Goal: Answer question/provide support: Share knowledge or assist other users

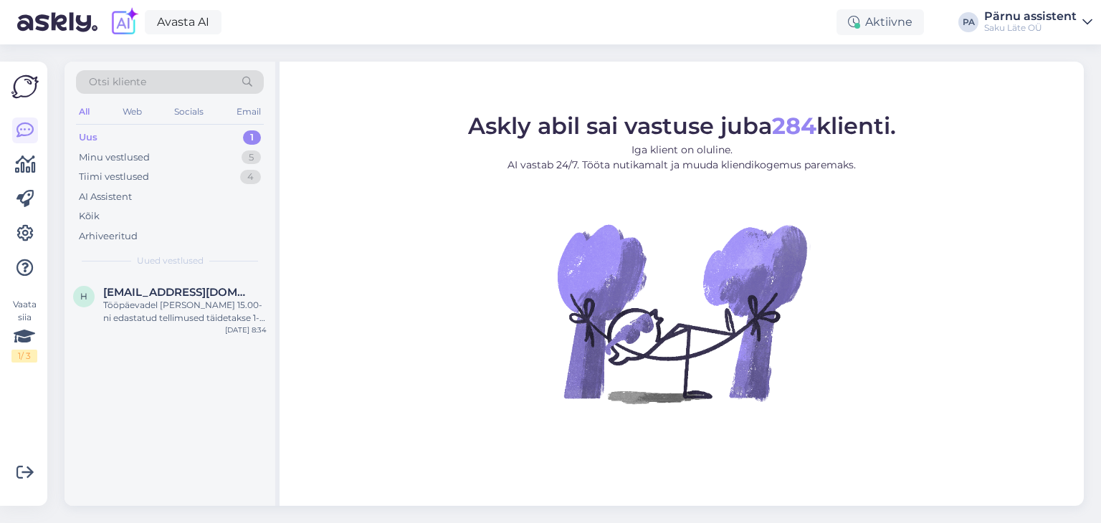
click at [218, 135] on div "Uus 1" at bounding box center [170, 138] width 188 height 20
click at [171, 310] on div "Tööpäevadel [PERSON_NAME] 15.00-ni edastatud tellimused täidetakse 1-3 tööpäeva…" at bounding box center [184, 312] width 163 height 26
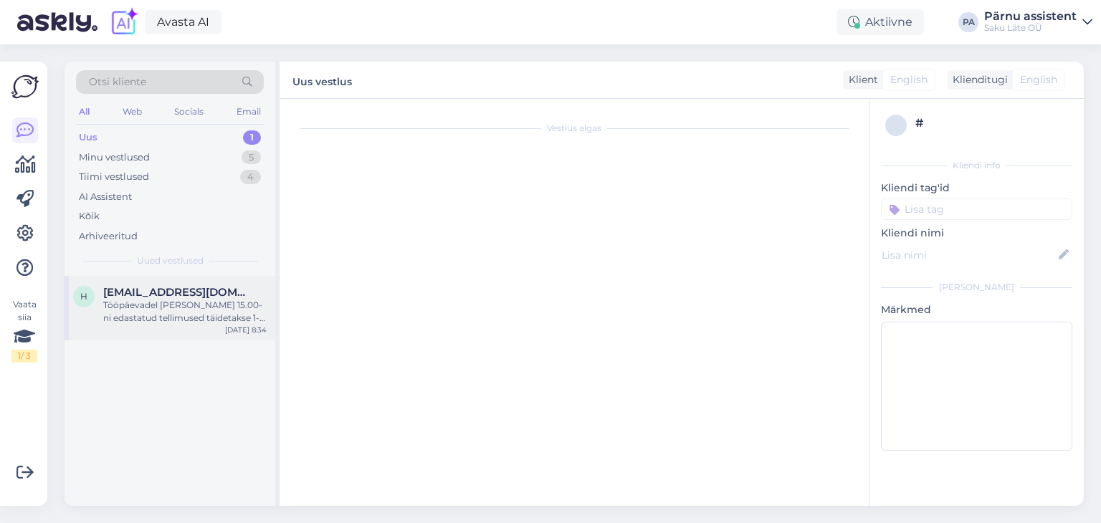
scroll to position [197, 0]
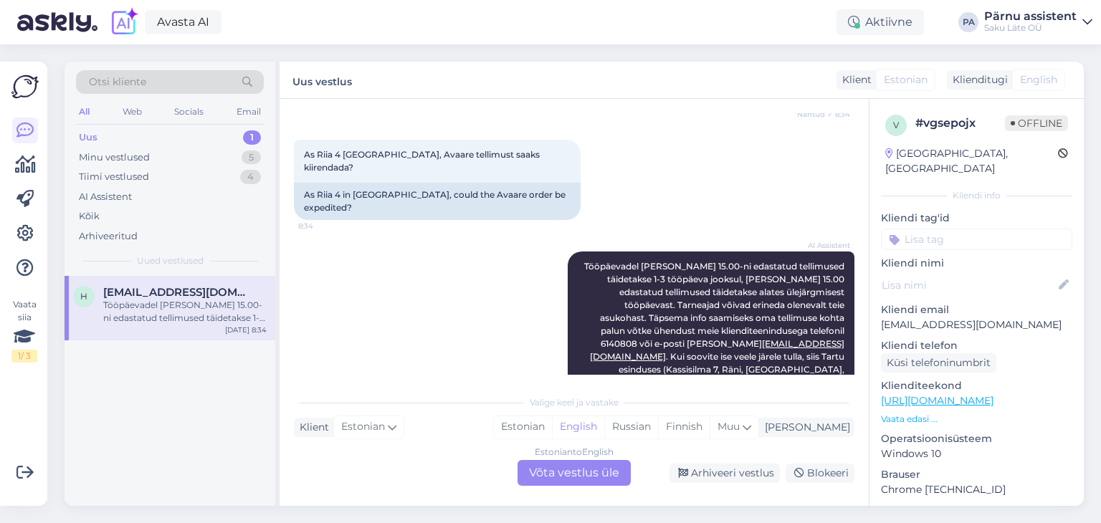
click at [572, 473] on div "Estonian to English Võta vestlus üle" at bounding box center [573, 473] width 113 height 26
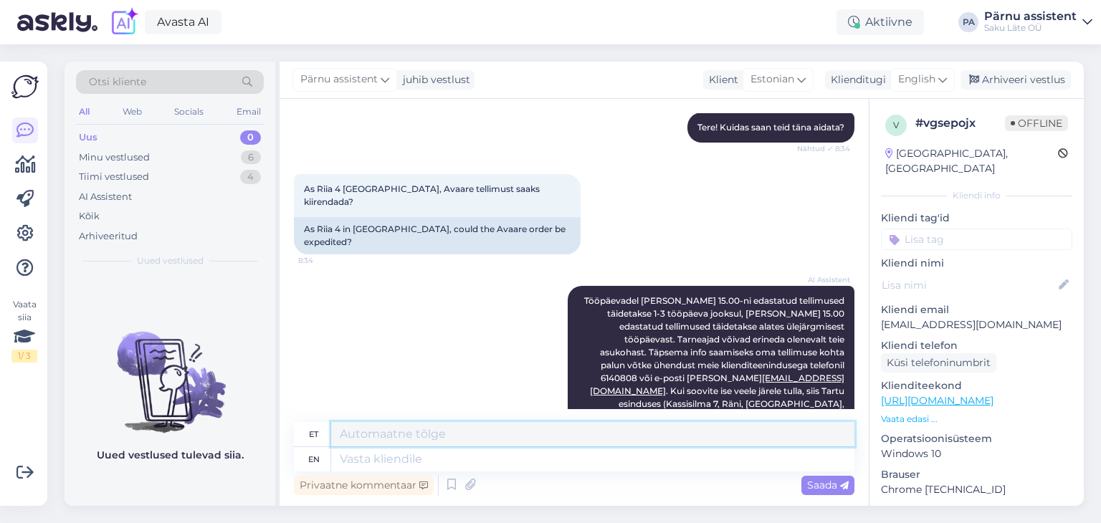
click at [497, 439] on textarea at bounding box center [592, 434] width 523 height 24
click at [944, 81] on icon at bounding box center [942, 80] width 9 height 16
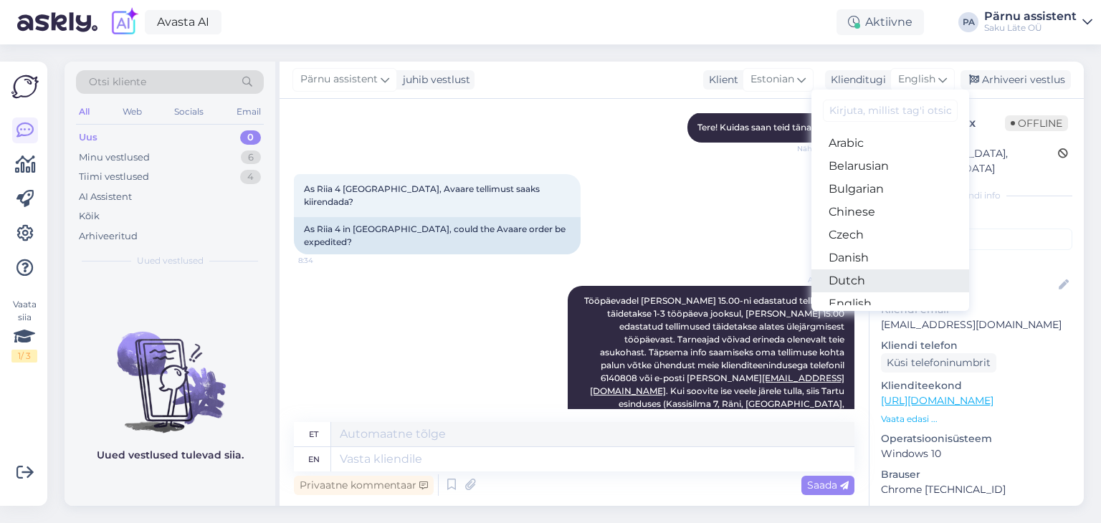
scroll to position [72, 0]
click at [877, 256] on link "Estonian" at bounding box center [890, 255] width 158 height 23
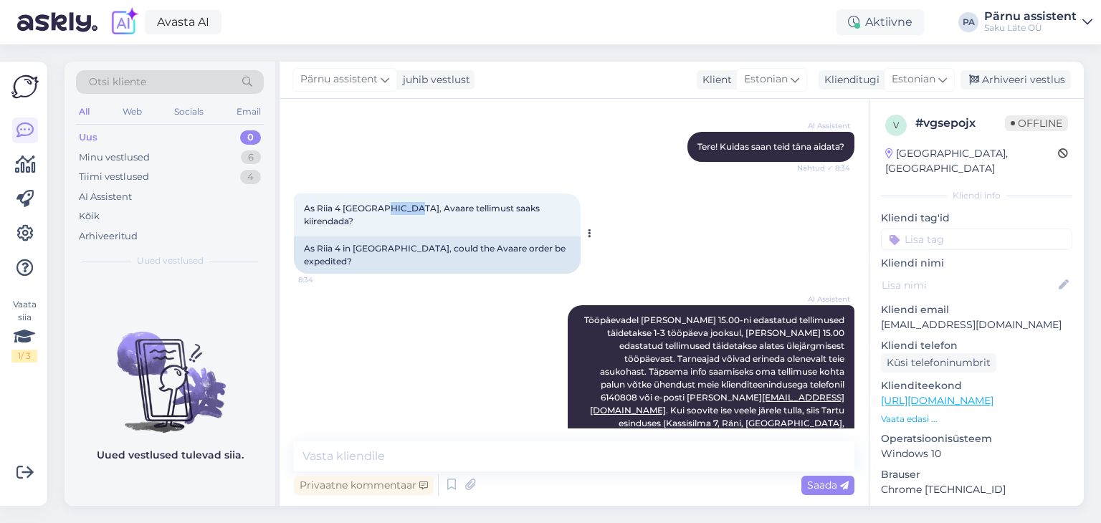
drag, startPoint x: 403, startPoint y: 208, endPoint x: 375, endPoint y: 204, distance: 27.5
click at [375, 204] on span "As Riia 4 [GEOGRAPHIC_DATA], Avaare tellimust saaks kiirendada?" at bounding box center [423, 215] width 238 height 24
copy span "Avaare"
drag, startPoint x: 996, startPoint y: 315, endPoint x: 881, endPoint y: 312, distance: 115.4
click at [881, 317] on p "[EMAIL_ADDRESS][DOMAIN_NAME]" at bounding box center [976, 324] width 191 height 15
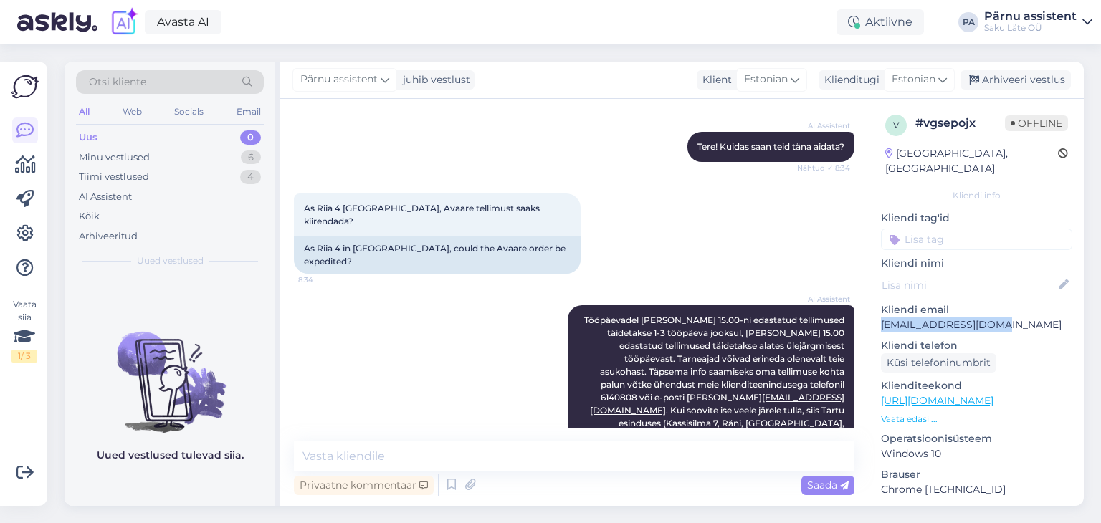
copy p "[EMAIL_ADDRESS][DOMAIN_NAME]"
